Goal: Contribute content: Add original content to the website for others to see

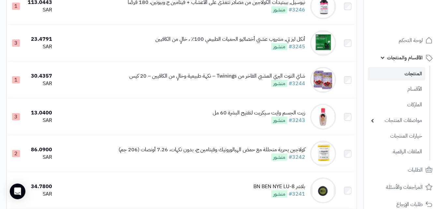
scroll to position [98, 0]
click at [409, 92] on link "الأقسام" at bounding box center [397, 88] width 58 height 13
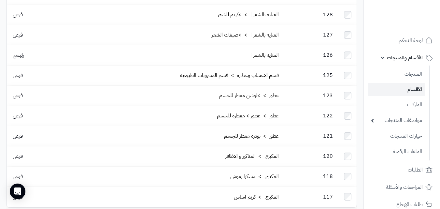
scroll to position [217, 0]
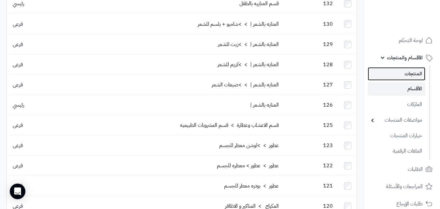
click at [400, 80] on link "المنتجات" at bounding box center [397, 73] width 58 height 13
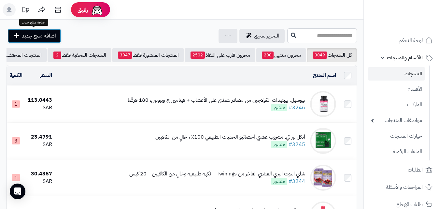
click at [43, 34] on span "اضافة منتج جديد" at bounding box center [39, 36] width 34 height 8
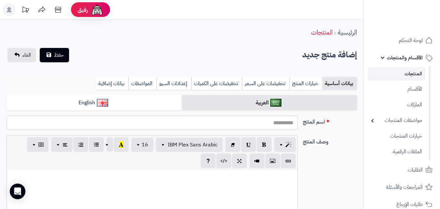
select select
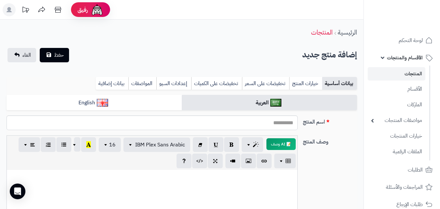
click at [9, 6] on rect at bounding box center [9, 9] width 13 height 13
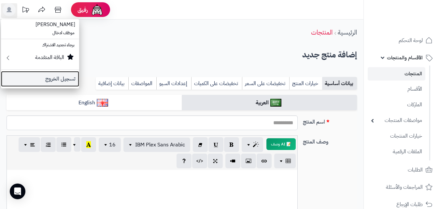
click at [45, 76] on link "تسجيل الخروج" at bounding box center [40, 79] width 78 height 16
